Goal: Task Accomplishment & Management: Manage account settings

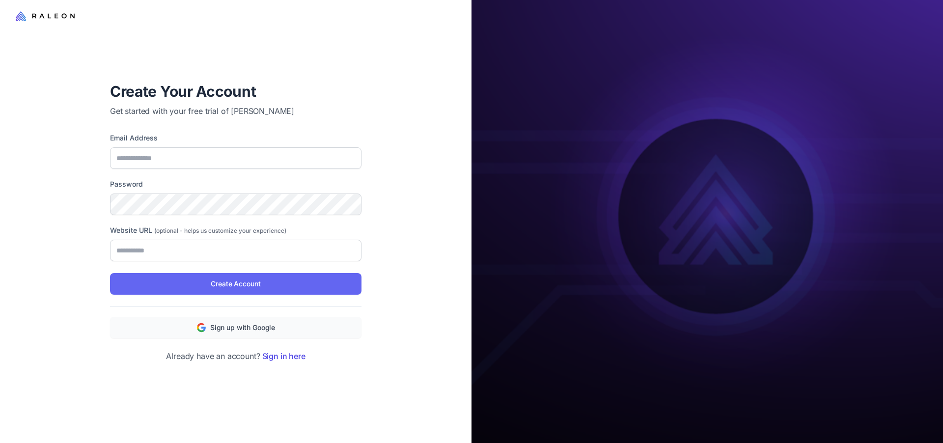
click at [287, 359] on link "Sign in here" at bounding box center [283, 356] width 43 height 10
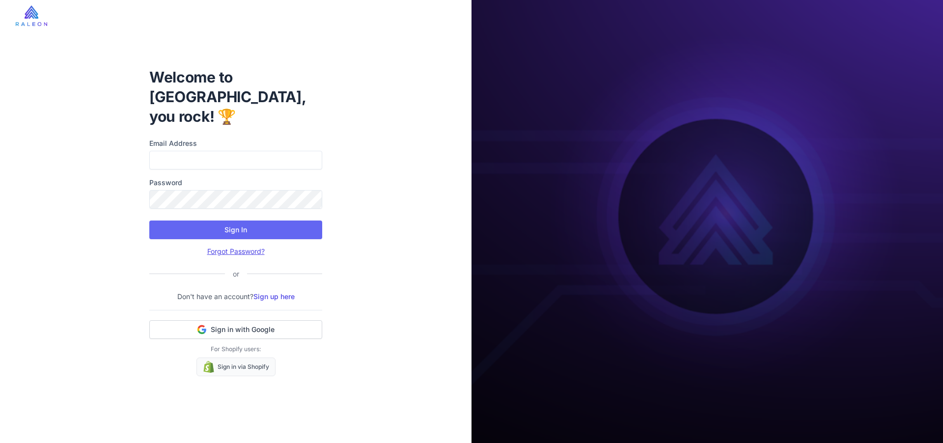
click at [230, 247] on link "Forgot Password?" at bounding box center [235, 251] width 57 height 8
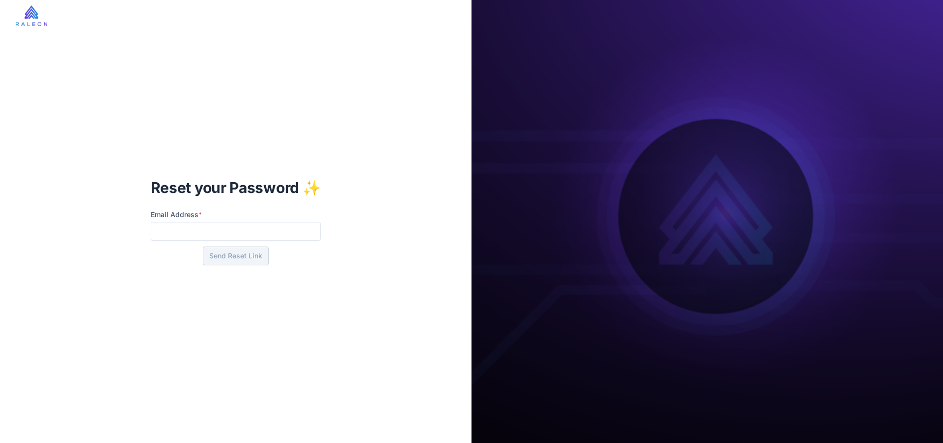
click at [245, 200] on div "Reset your Password ✨ Email Address * Send Reset Link" at bounding box center [236, 221] width 186 height 119
